Goal: Task Accomplishment & Management: Manage account settings

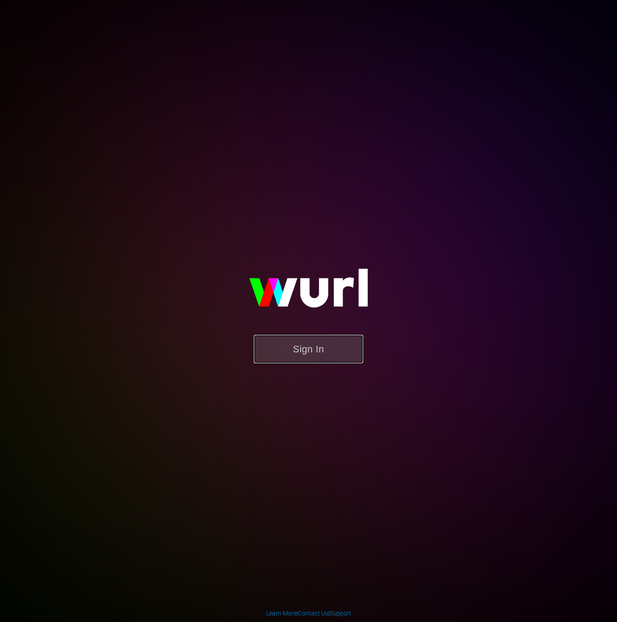
click at [359, 353] on button "Sign In" at bounding box center [308, 349] width 109 height 28
click at [347, 353] on button "Sign In" at bounding box center [308, 349] width 109 height 28
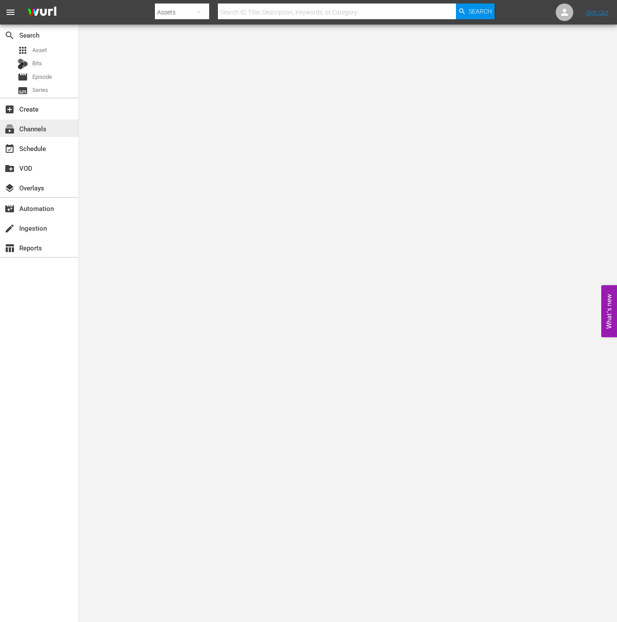
click at [46, 128] on div "subscriptions Channels" at bounding box center [24, 127] width 49 height 8
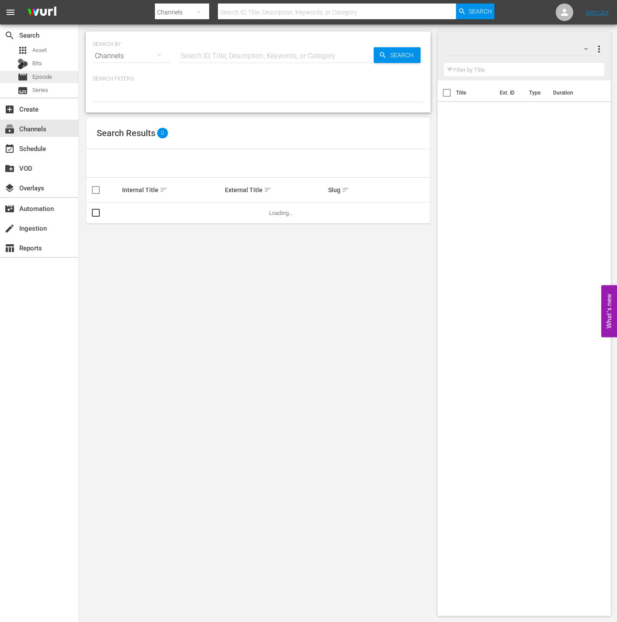
click at [73, 74] on div "movie Episode" at bounding box center [39, 77] width 78 height 12
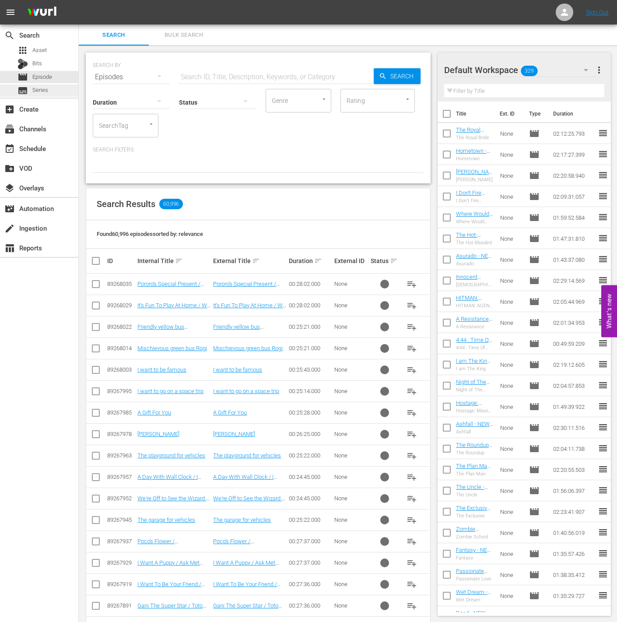
click at [34, 90] on span "Series" at bounding box center [40, 90] width 16 height 9
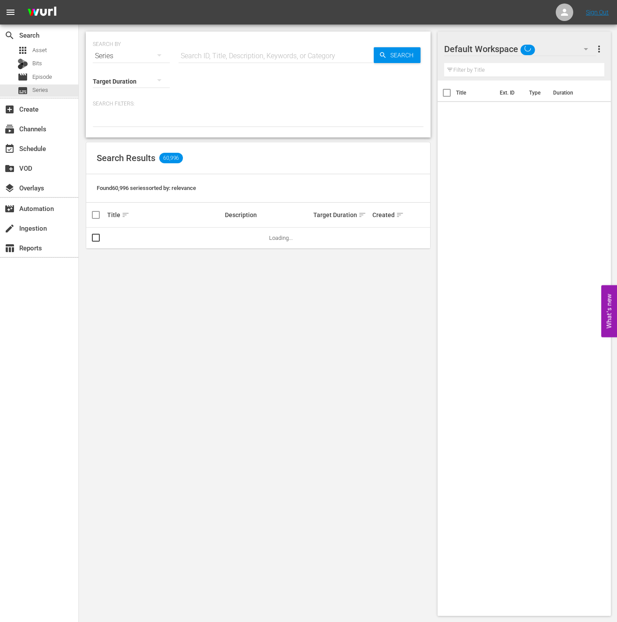
click at [261, 52] on input "text" at bounding box center [276, 56] width 195 height 21
type input "guesthouse"
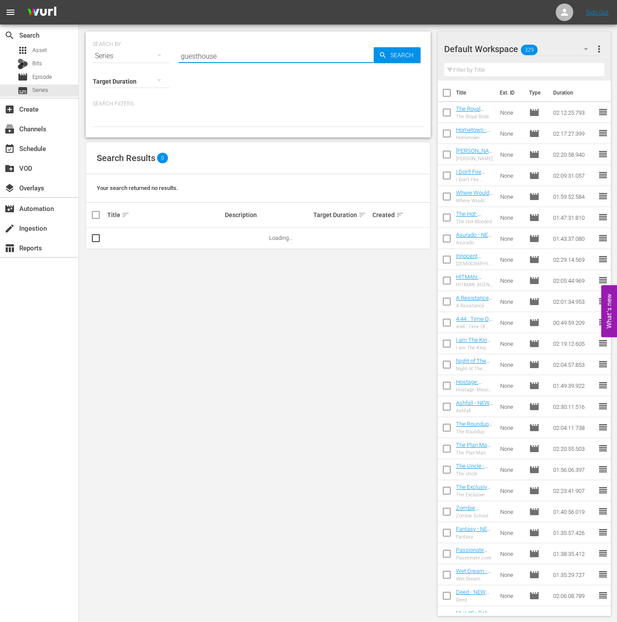
click at [274, 54] on input "guesthouse" at bounding box center [276, 56] width 195 height 21
drag, startPoint x: 219, startPoint y: 47, endPoint x: 79, endPoint y: 38, distance: 140.0
click at [79, 38] on div "SEARCH BY Search By Series Search ID, Title, Description, Keywords, or Category…" at bounding box center [258, 324] width 359 height 599
type input "s"
type input "guesthouse"
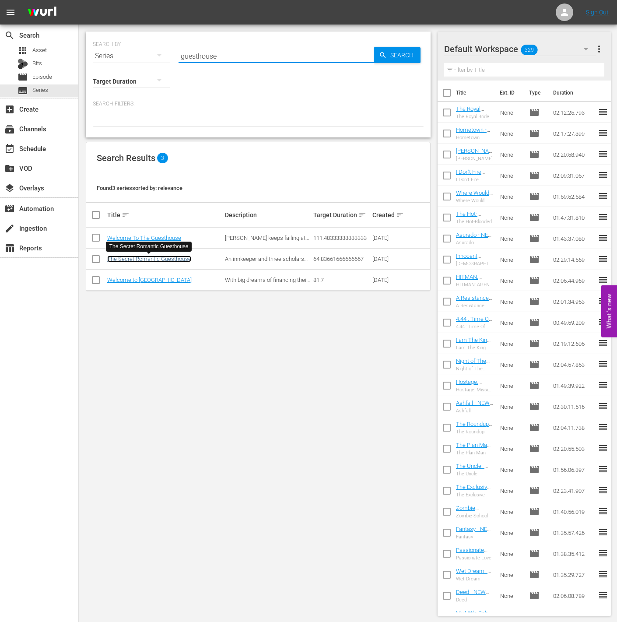
click at [133, 258] on link "The Secret Romantic Guesthouse" at bounding box center [149, 259] width 84 height 7
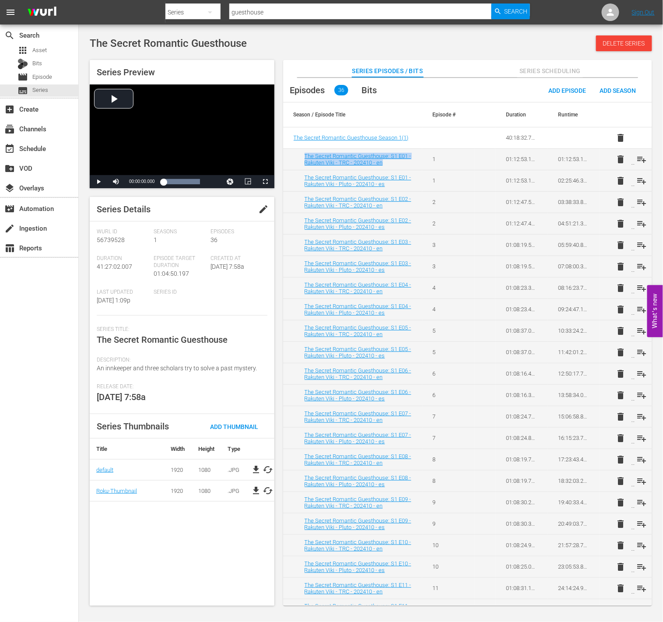
click at [265, 215] on button "edit" at bounding box center [264, 209] width 21 height 21
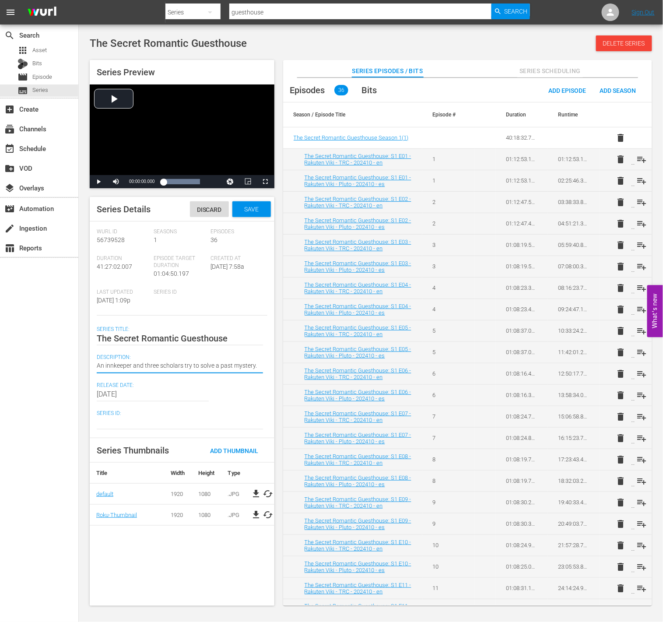
paste textarea "Dan Oh, the owner of guesthouse 'Ihwawon,' and three mysterious scholars, each …"
type textarea "Dan Oh, the owner of guesthouse 'Ihwawon,' and three mysterious scholars, each …"
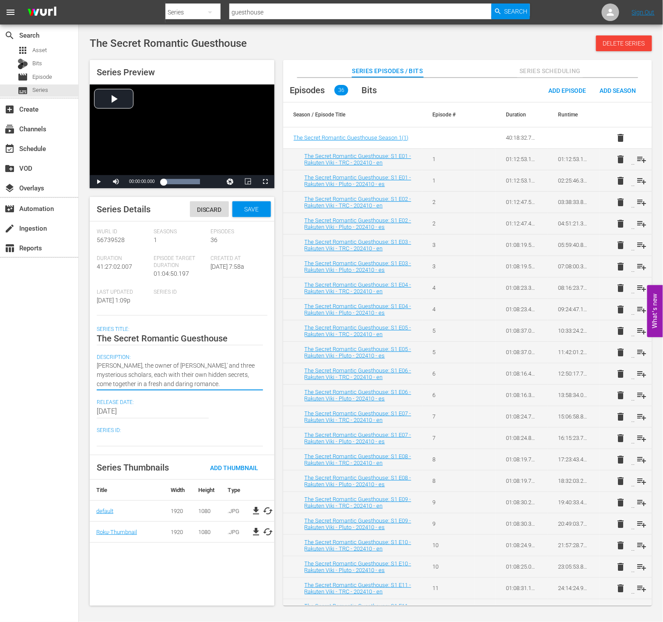
type textarea "Dan Oh, the owner of guesthouse 'Ihwawon,' and three mysterious scholars, each …"
click at [228, 400] on span "Release Date:" at bounding box center [180, 402] width 166 height 7
click at [241, 204] on div "Save" at bounding box center [252, 209] width 39 height 16
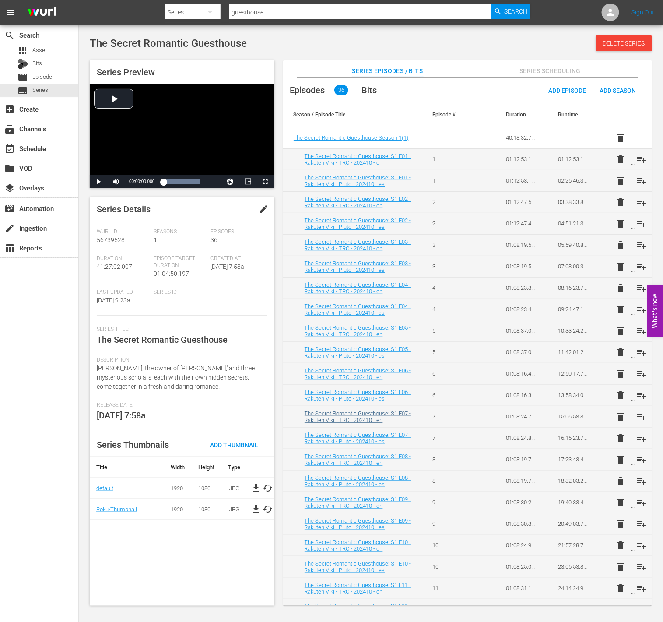
scroll to position [95, 0]
